Goal: Transaction & Acquisition: Book appointment/travel/reservation

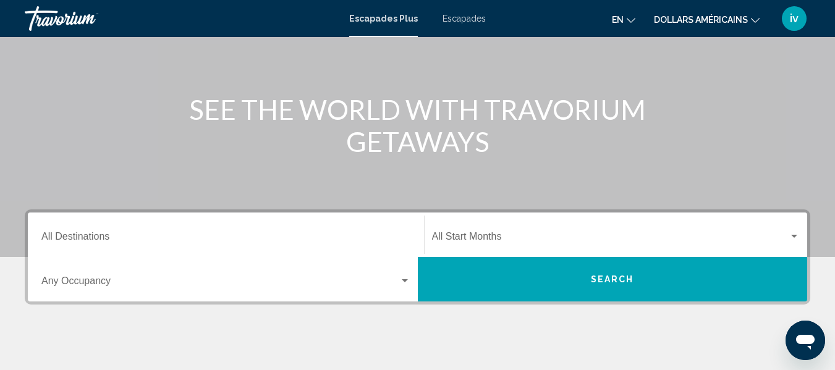
scroll to position [112, 0]
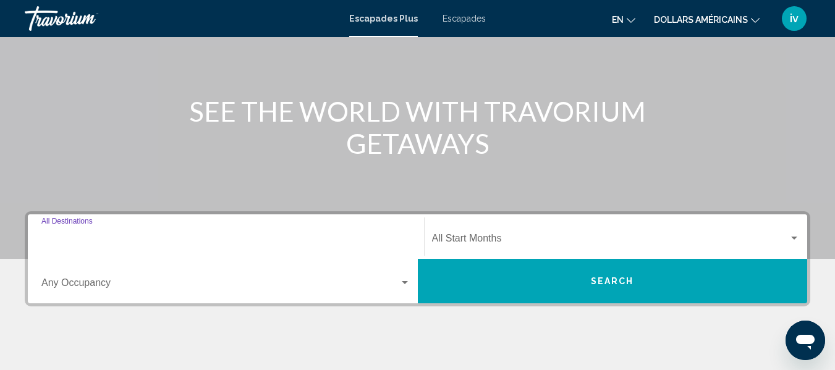
click at [71, 242] on input "Destination All Destinations" at bounding box center [225, 241] width 369 height 11
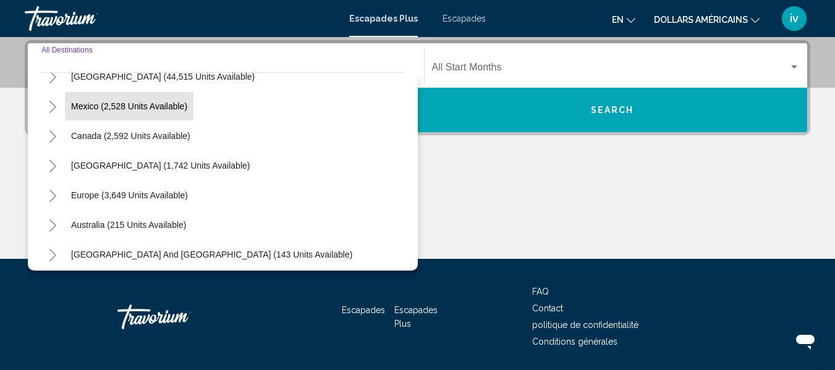
scroll to position [46, 0]
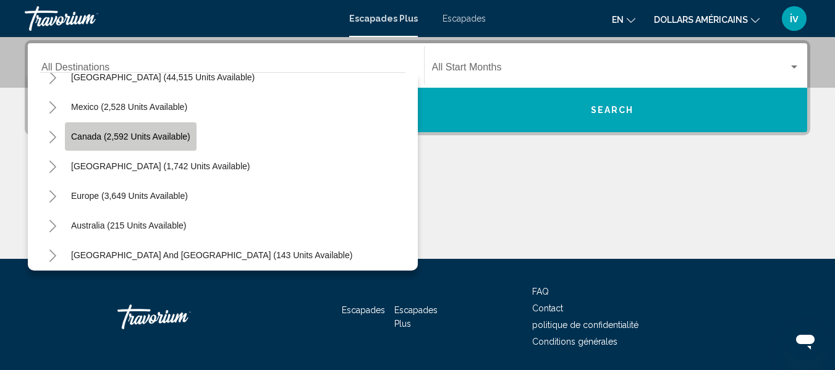
click at [91, 145] on button "Canada (2,592 units available)" at bounding box center [131, 136] width 132 height 28
type input "**********"
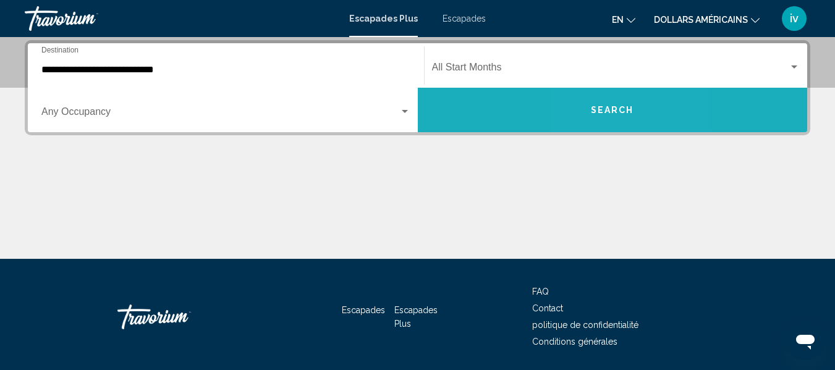
click at [602, 124] on button "Search" at bounding box center [613, 110] width 390 height 45
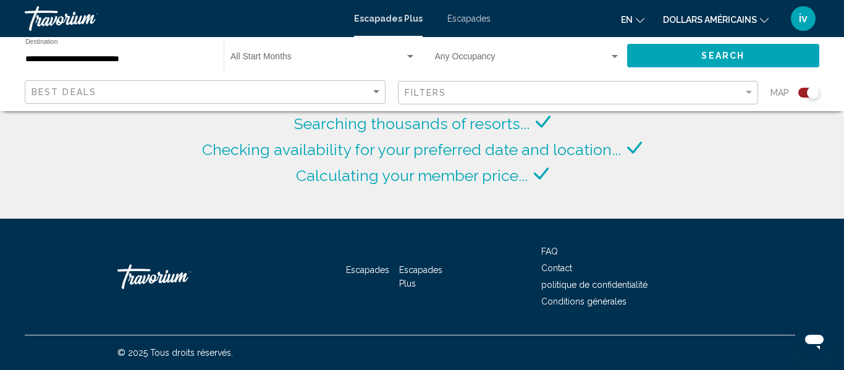
click at [368, 98] on div "Best Deals" at bounding box center [207, 92] width 350 height 23
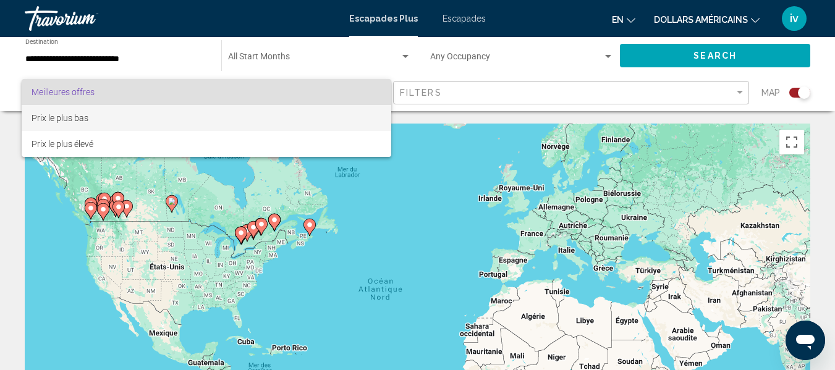
click at [93, 114] on span "Prix le plus bas" at bounding box center [207, 118] width 350 height 26
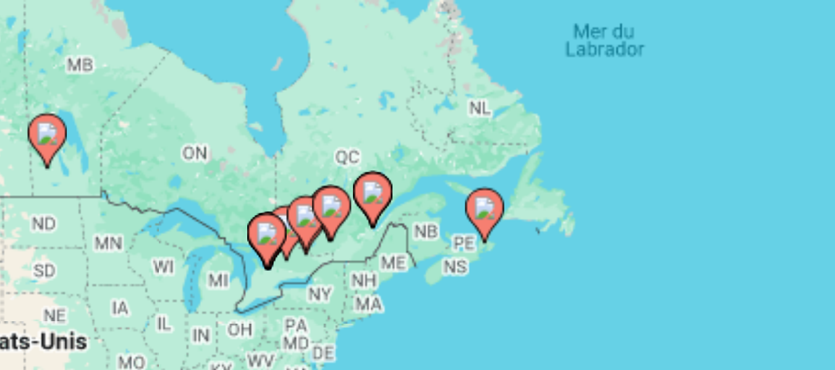
click at [273, 224] on icon "Contenu principal" at bounding box center [273, 222] width 11 height 16
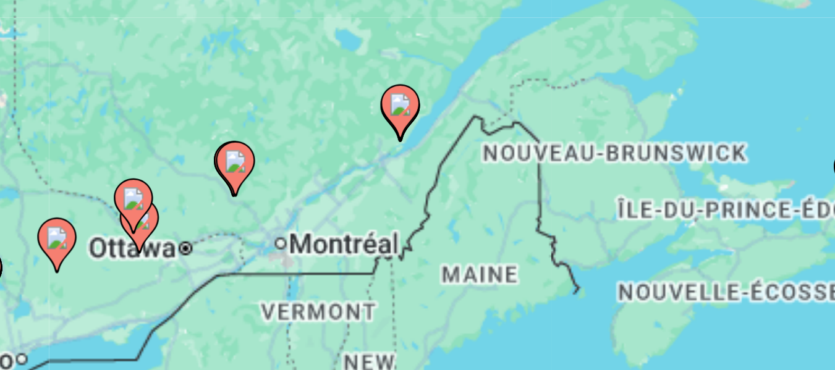
scroll to position [12, 0]
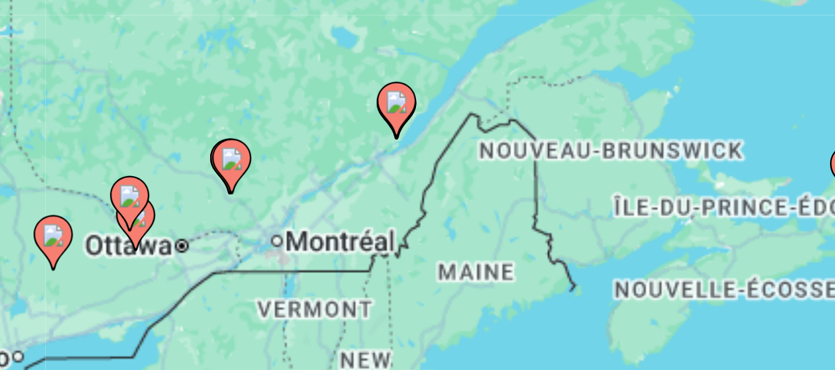
click at [417, 287] on image "Contenu principal" at bounding box center [417, 285] width 7 height 7
type input "**********"
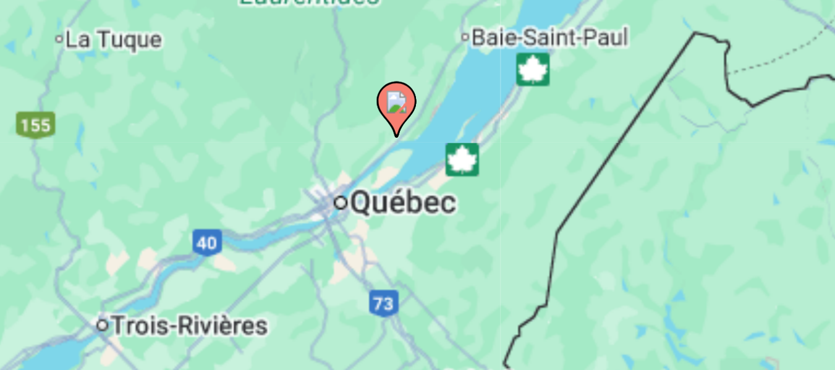
click at [417, 287] on image "Contenu principal" at bounding box center [417, 285] width 7 height 7
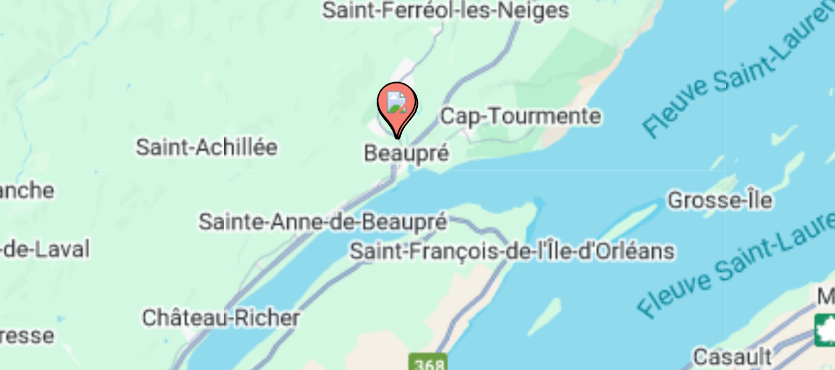
click at [416, 287] on image "Contenu principal" at bounding box center [417, 285] width 7 height 7
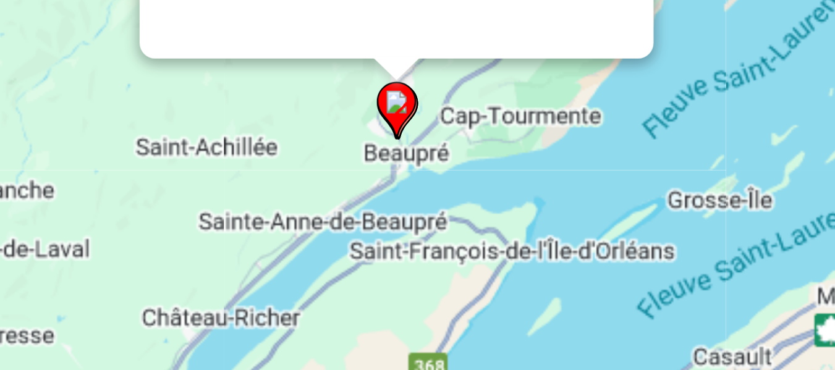
scroll to position [7, 0]
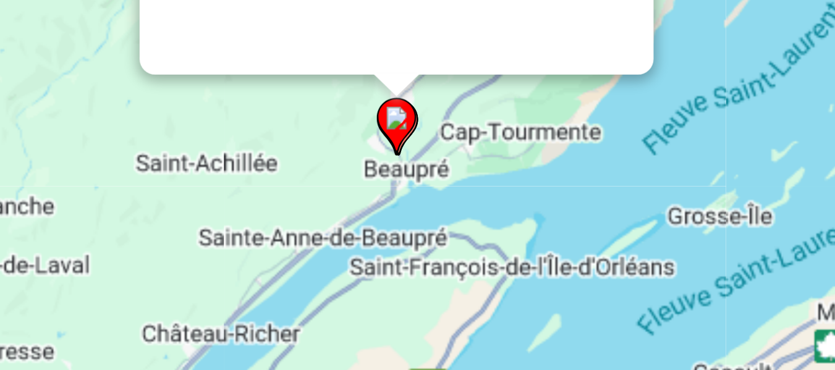
click at [418, 302] on div "Pour naviguer, appuyez sur les touches fléchées. Pour activer le glissement ave…" at bounding box center [811, 302] width 786 height 0
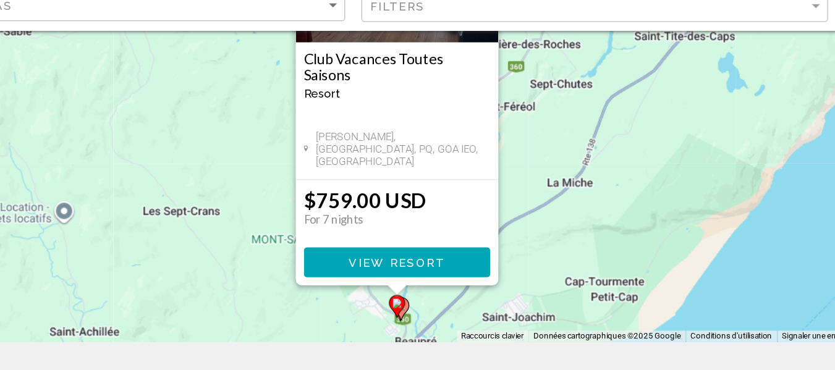
scroll to position [145, 0]
click at [415, 283] on span "View Resort" at bounding box center [420, 288] width 74 height 10
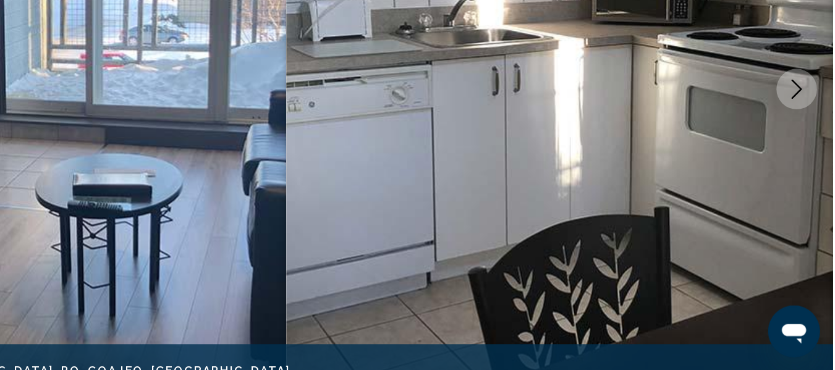
scroll to position [174, 0]
